Goal: Task Accomplishment & Management: Manage account settings

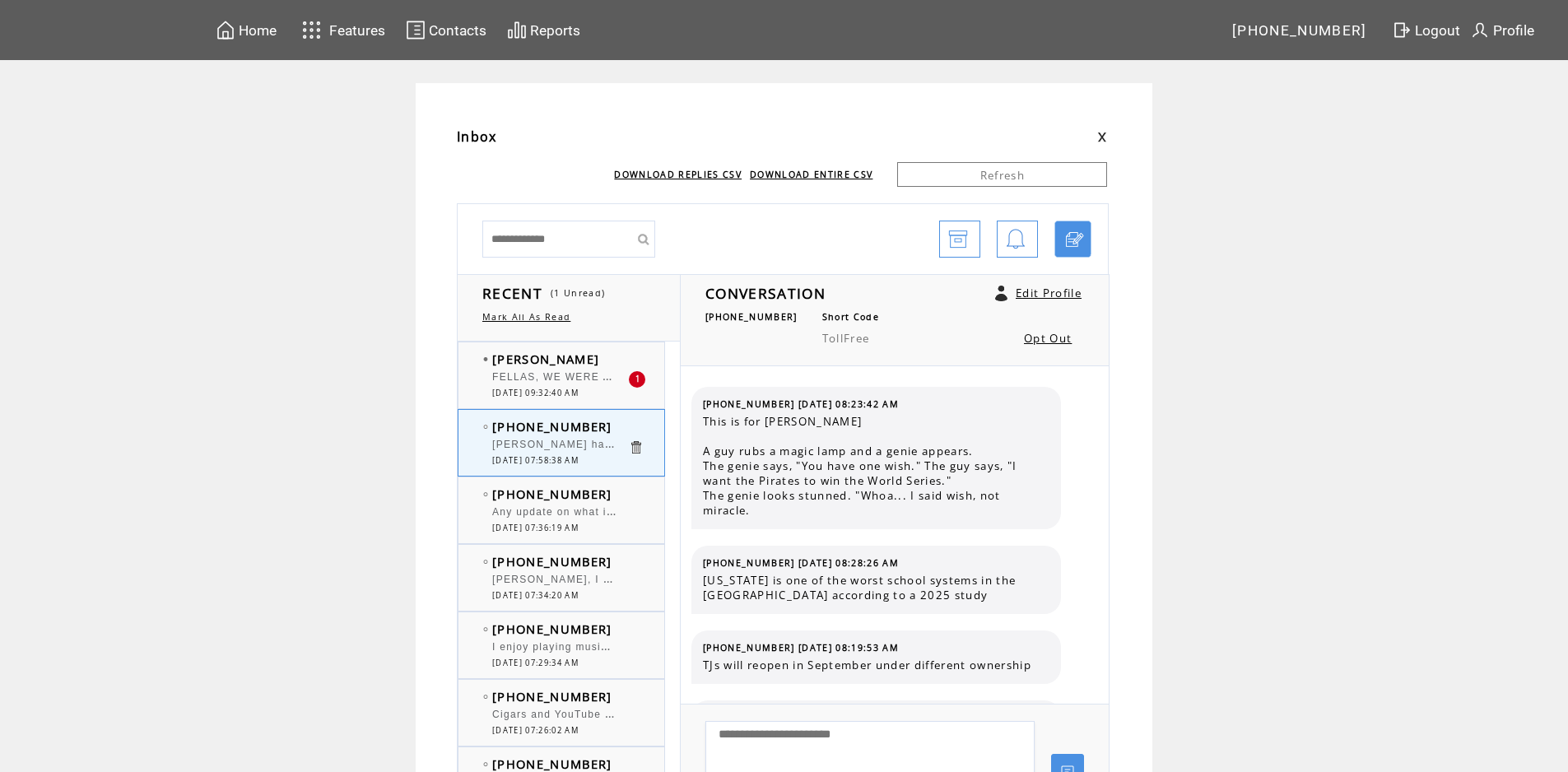
scroll to position [1391, 0]
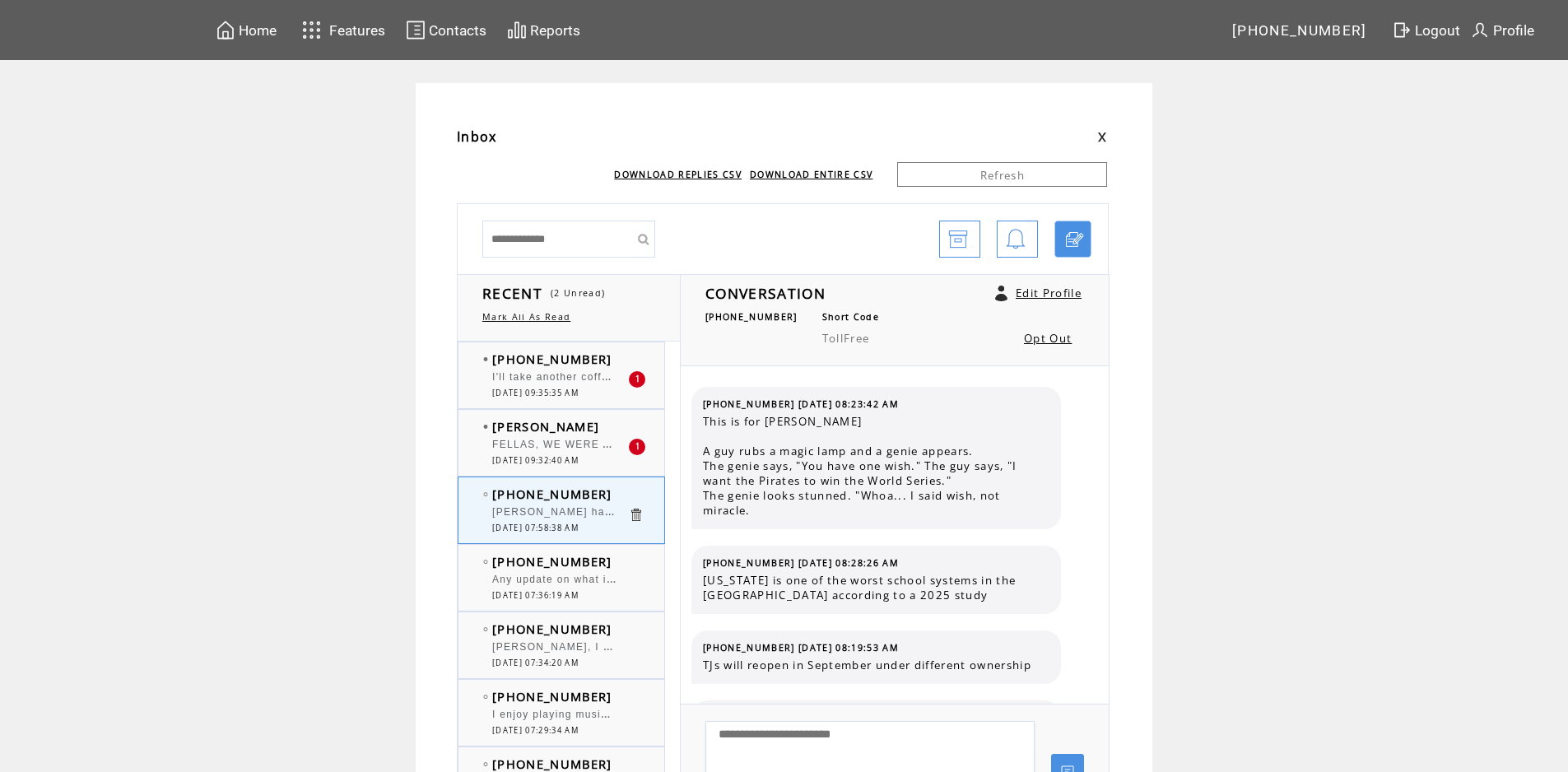
scroll to position [1391, 0]
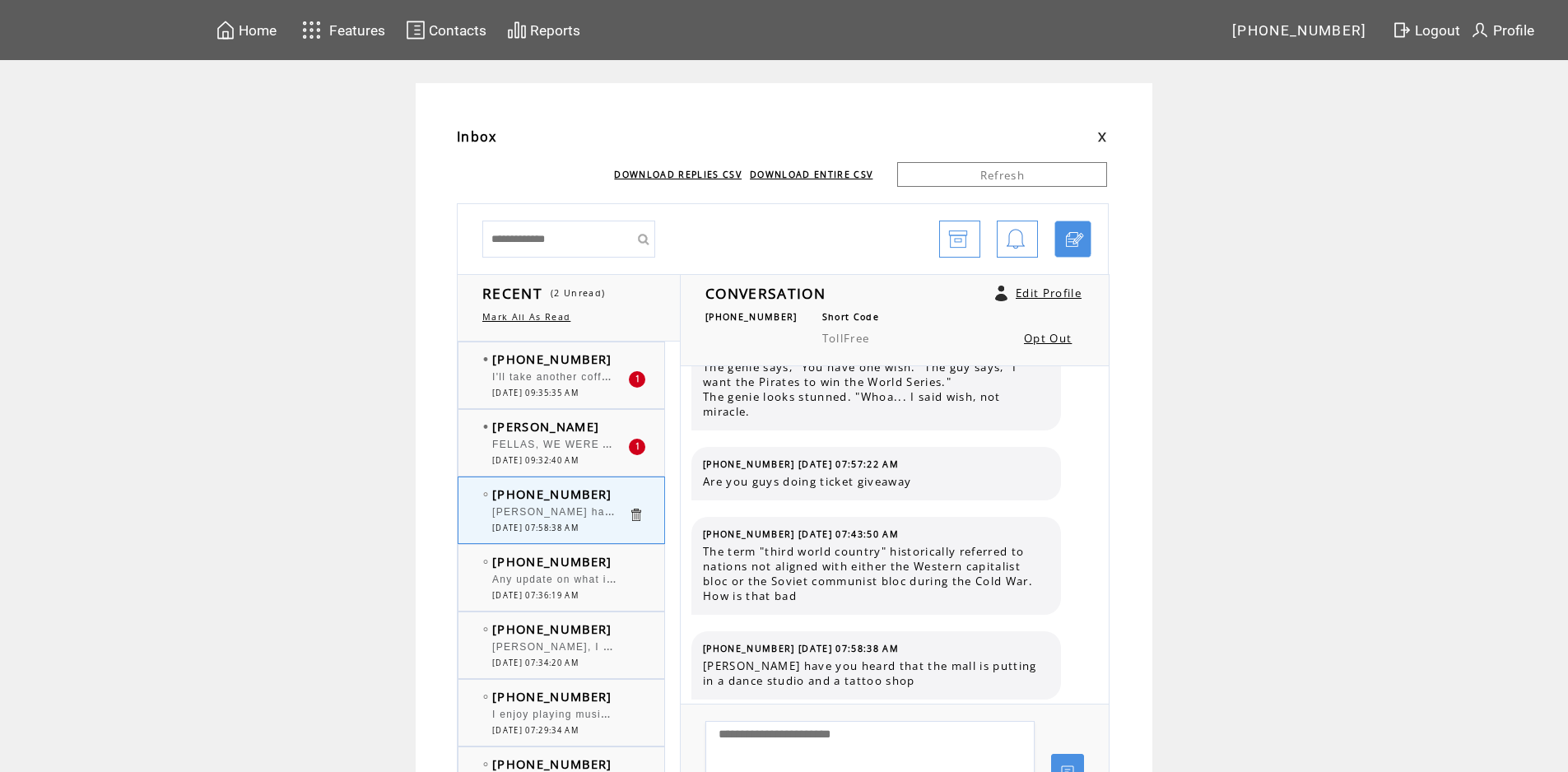
click at [540, 371] on span "I'll take another coffee shop over another gambling parlor which we have way to…" at bounding box center [827, 376] width 671 height 17
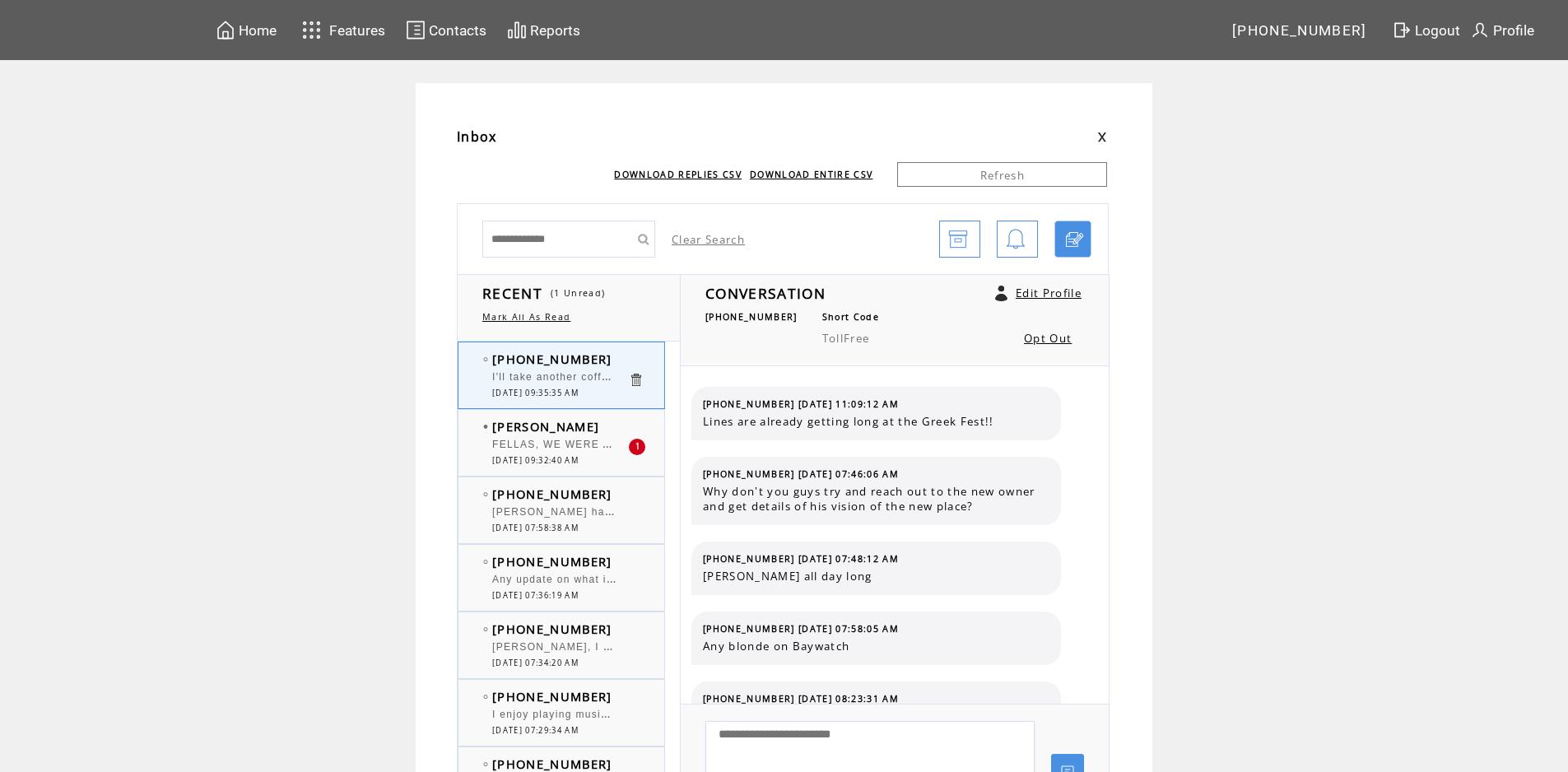
scroll to position [220, 0]
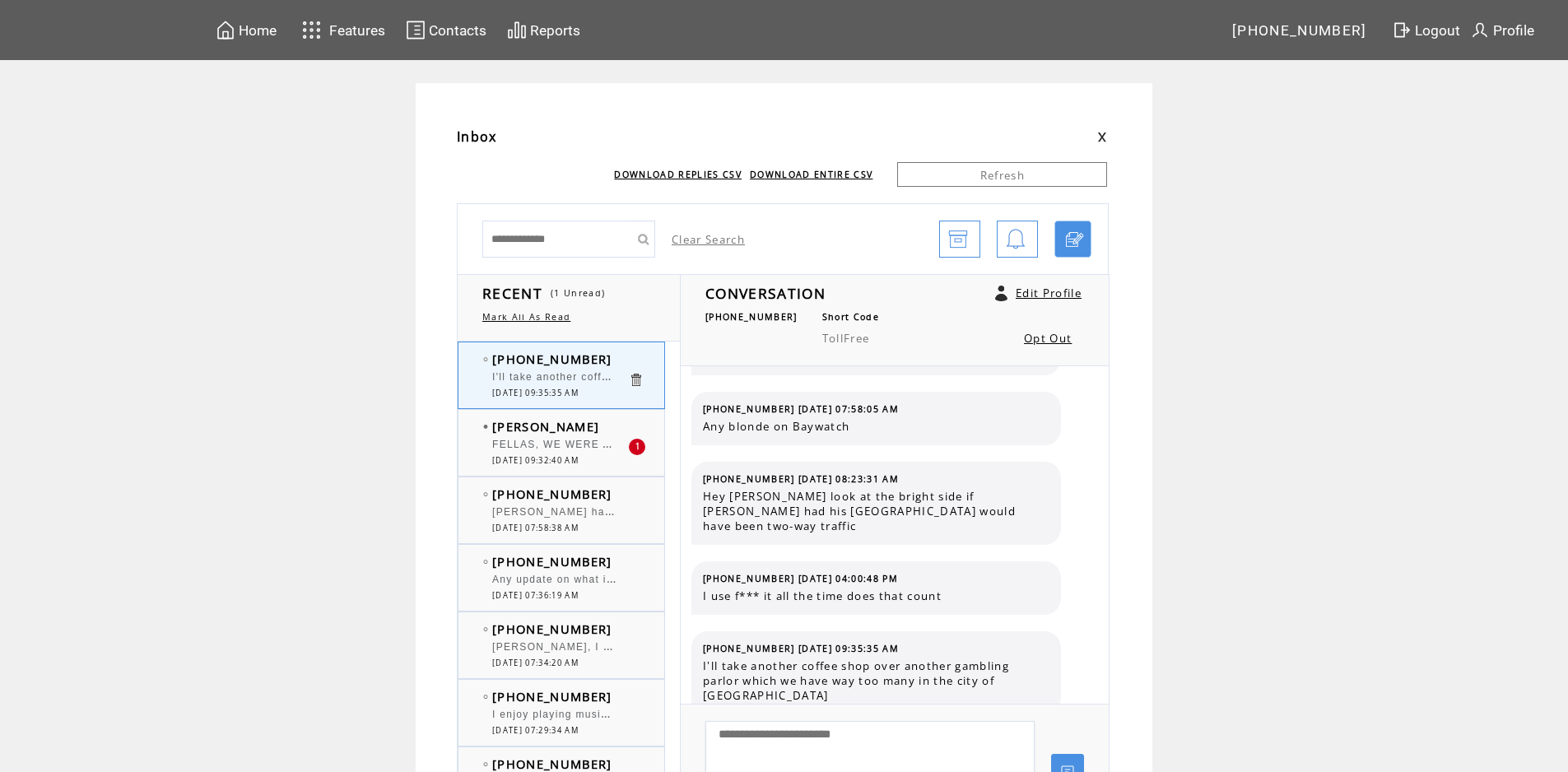
click at [552, 444] on span "FELLAS, WE WERE AT UNCLE [PERSON_NAME]'S IN [GEOGRAPHIC_DATA]. IN THEIR LOBBY I…" at bounding box center [1180, 443] width 1375 height 17
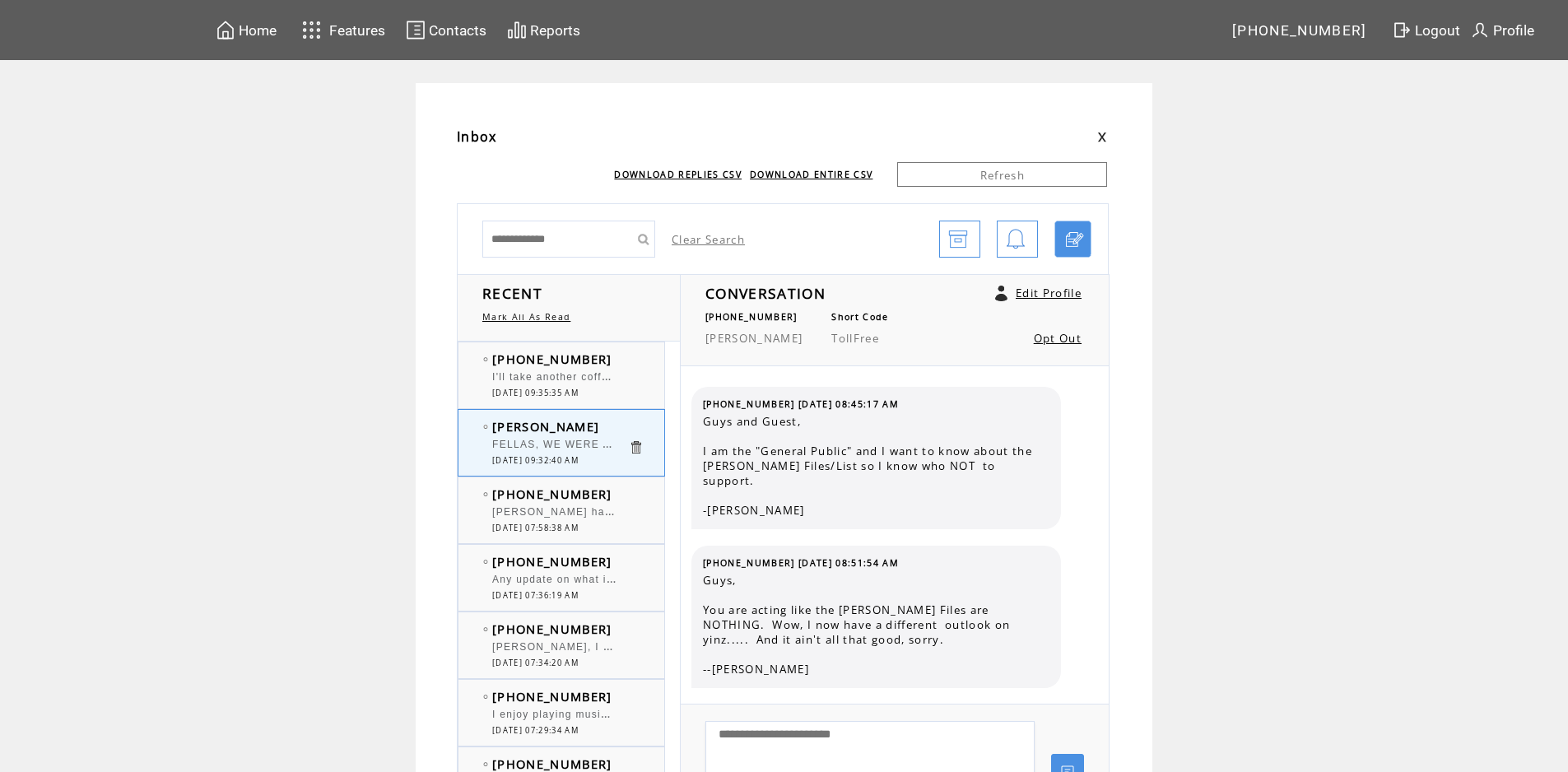
scroll to position [4675, 0]
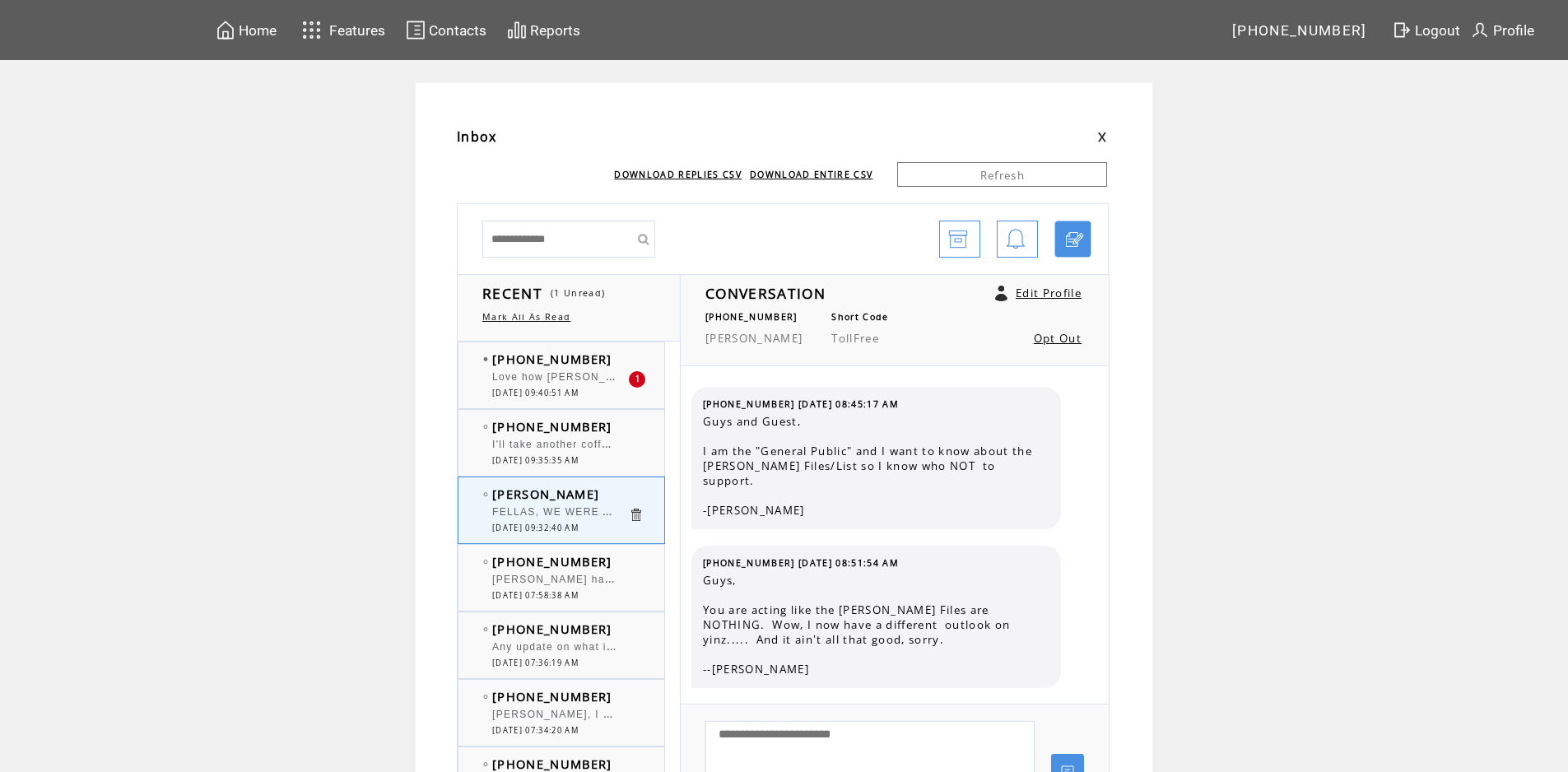
scroll to position [4628, 0]
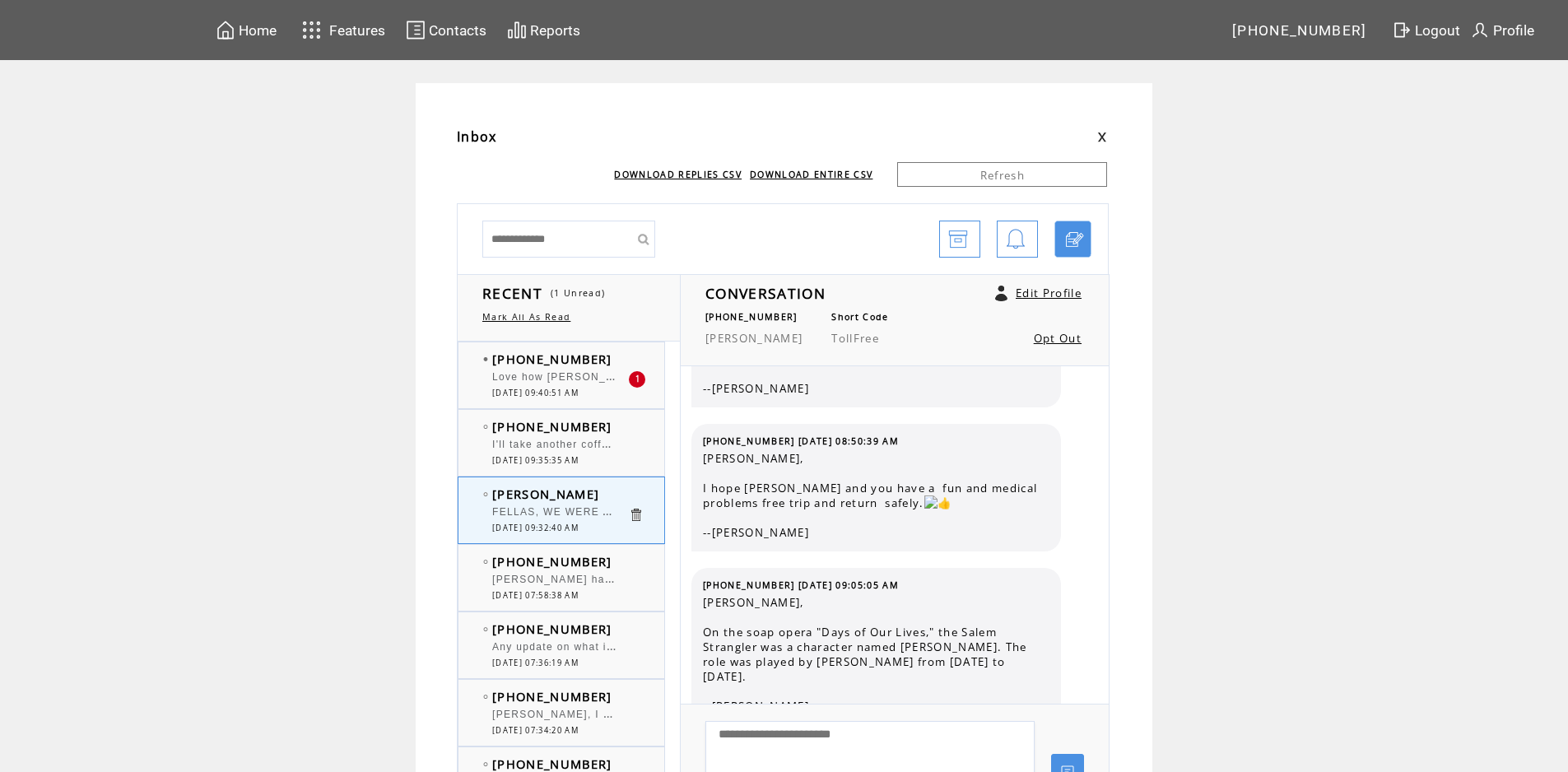
click at [583, 383] on div "Love how [PERSON_NAME] sounded peeved that he didn't break [PERSON_NAME] news." at bounding box center [560, 380] width 136 height 17
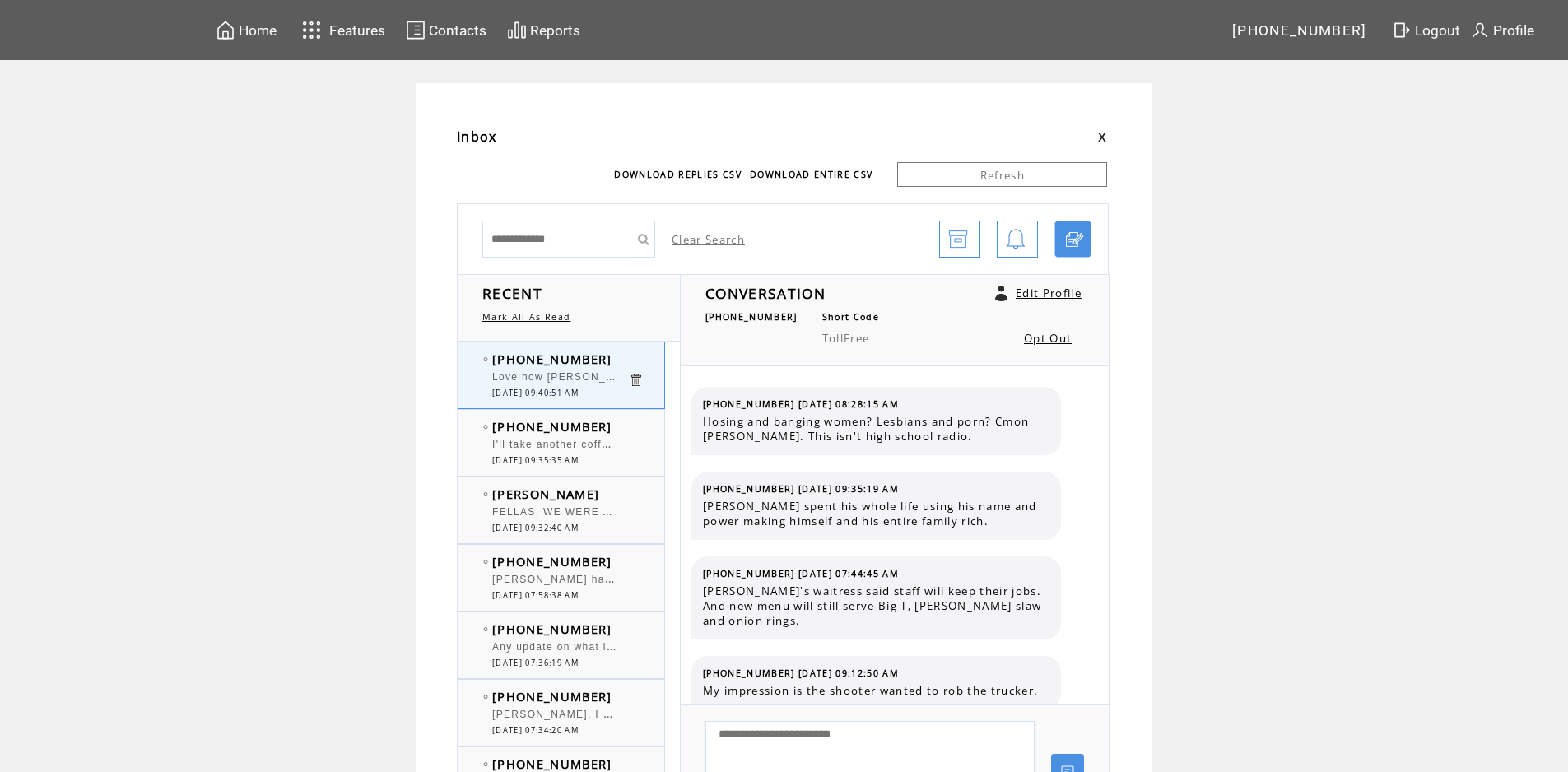
scroll to position [1052, 0]
